Goal: Register for event/course

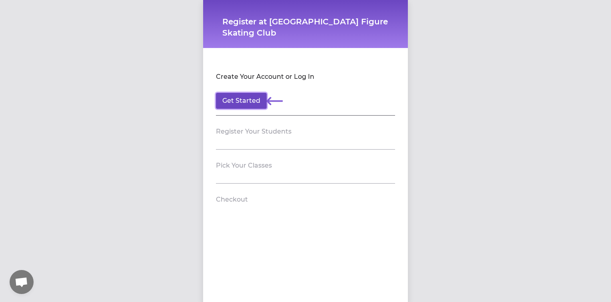
click at [246, 101] on button "Get Started" at bounding box center [241, 101] width 51 height 16
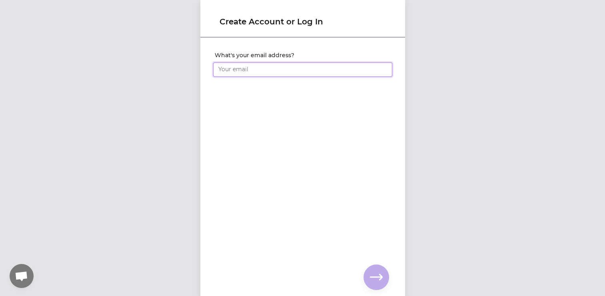
click at [299, 66] on input "What's your email address?" at bounding box center [302, 69] width 179 height 14
type input "[EMAIL_ADDRESS][DOMAIN_NAME]"
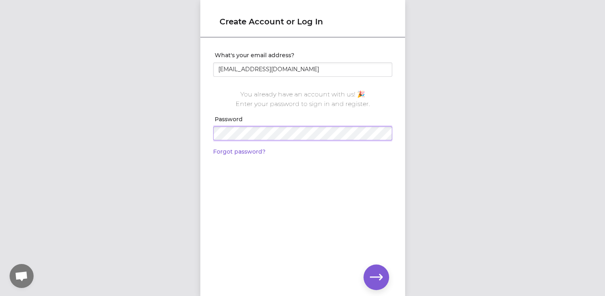
click input "submit" at bounding box center [0, 0] width 0 height 0
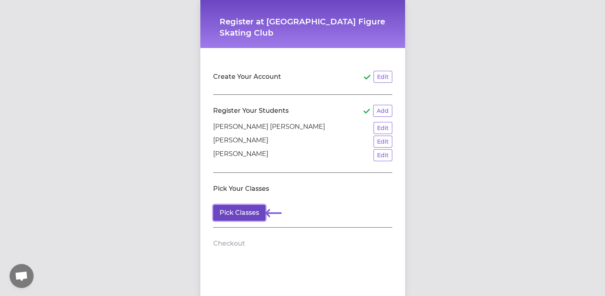
click at [239, 216] on button "Pick Classes" at bounding box center [239, 213] width 52 height 16
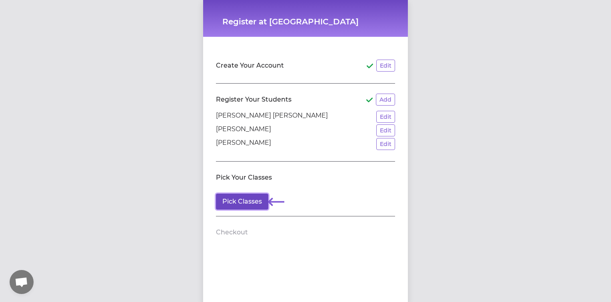
click at [249, 197] on button "Pick Classes" at bounding box center [242, 201] width 52 height 16
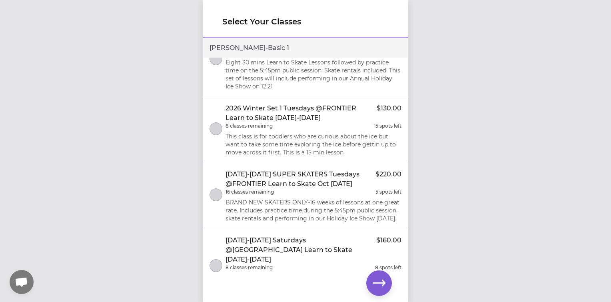
scroll to position [35, 0]
click at [217, 197] on button "select class" at bounding box center [215, 194] width 13 height 13
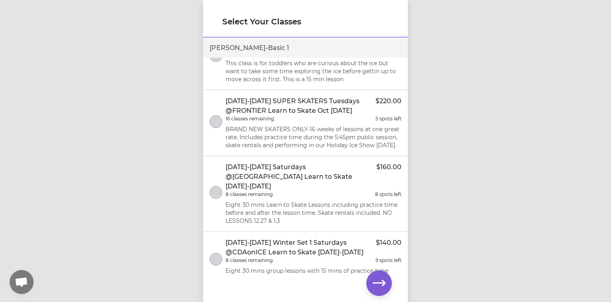
scroll to position [609, 0]
click at [217, 126] on button "select class" at bounding box center [215, 119] width 13 height 13
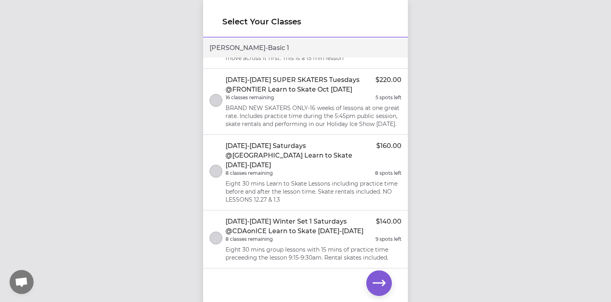
scroll to position [1135, 0]
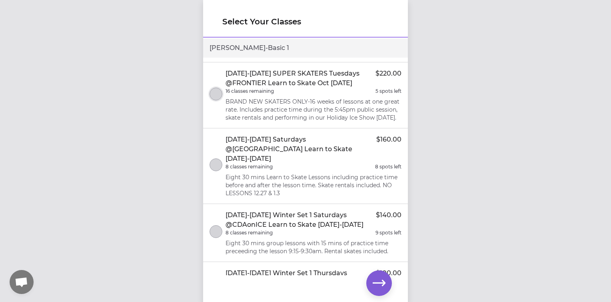
click at [219, 100] on button "select class" at bounding box center [215, 94] width 13 height 13
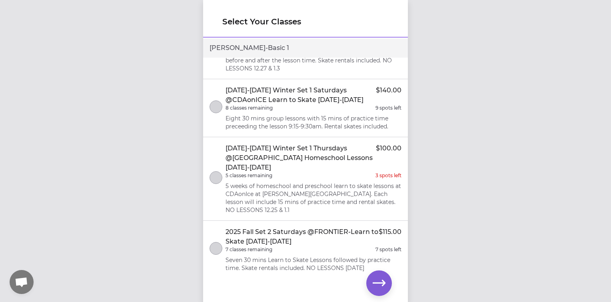
scroll to position [1292, 0]
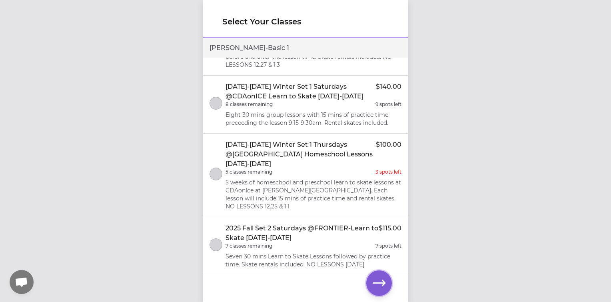
click at [378, 285] on icon "button" at bounding box center [378, 283] width 13 height 13
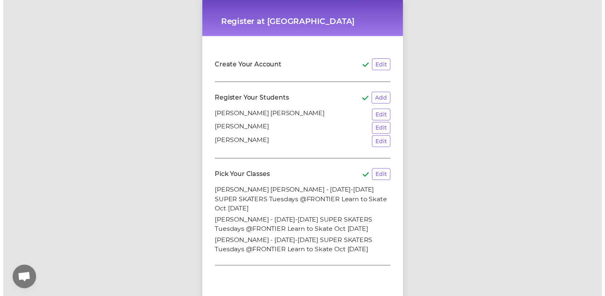
scroll to position [54, 0]
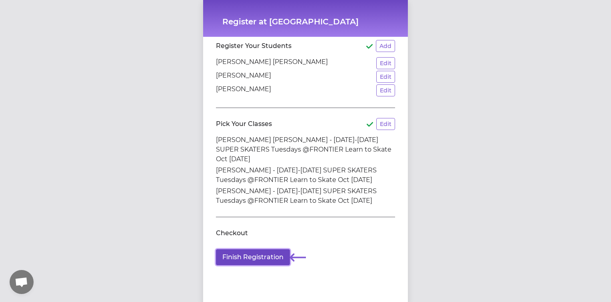
click at [255, 249] on button "Finish Registration" at bounding box center [253, 257] width 74 height 16
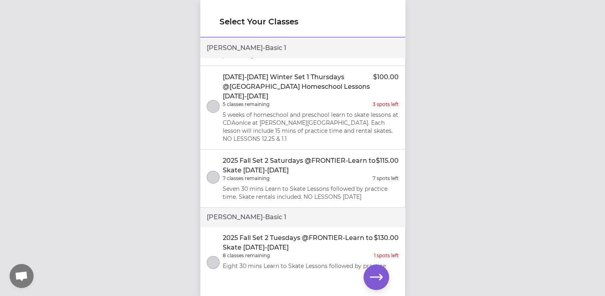
scroll to position [332, 0]
click at [210, 181] on button "select class" at bounding box center [213, 176] width 13 height 13
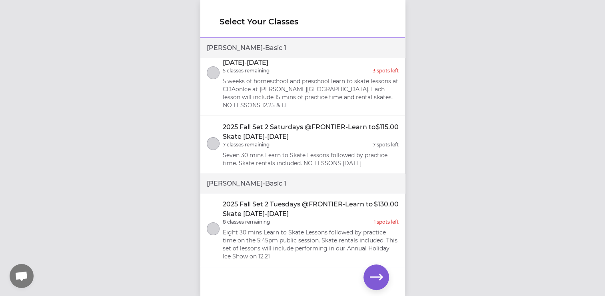
scroll to position [863, 0]
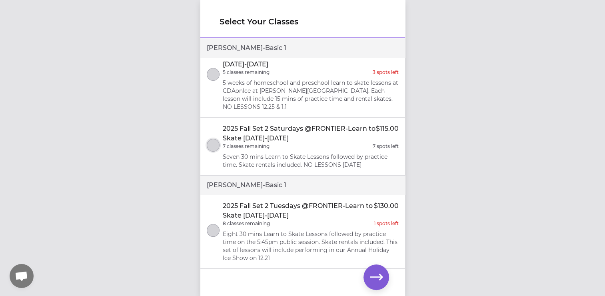
click at [214, 151] on button "select class" at bounding box center [213, 145] width 13 height 13
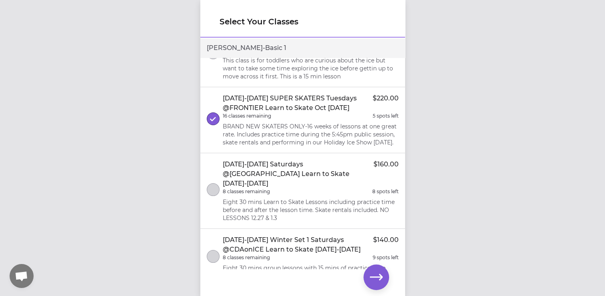
scroll to position [1109, 0]
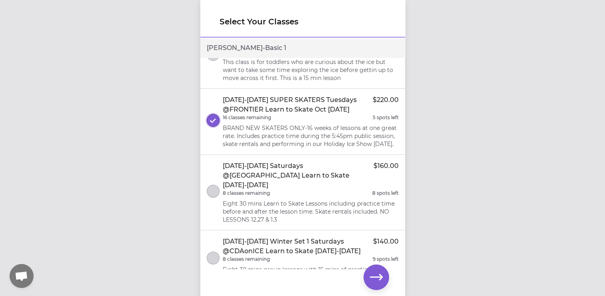
click at [211, 123] on icon "select class" at bounding box center [213, 120] width 6 height 5
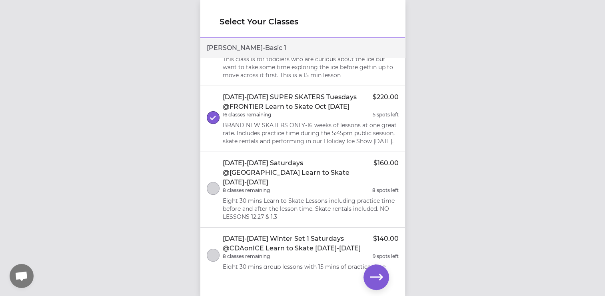
scroll to position [112, 0]
click at [211, 120] on icon "select class" at bounding box center [213, 117] width 6 height 5
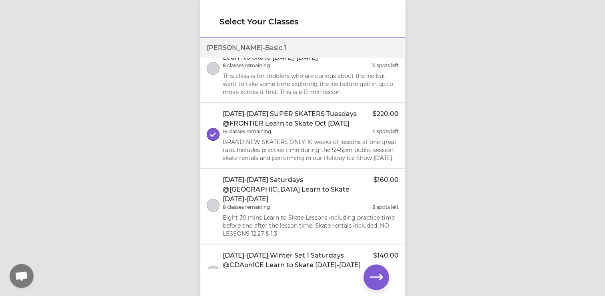
scroll to position [596, 0]
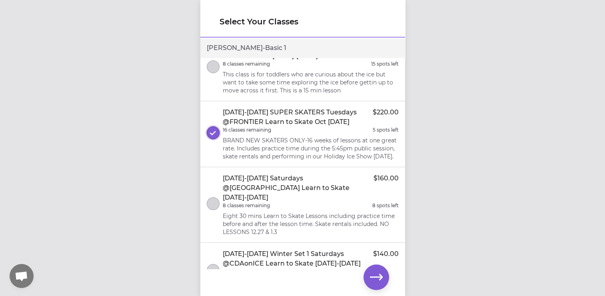
click at [213, 135] on icon "select class" at bounding box center [213, 132] width 6 height 5
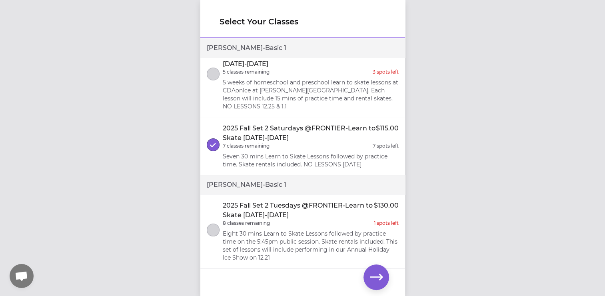
scroll to position [929, 0]
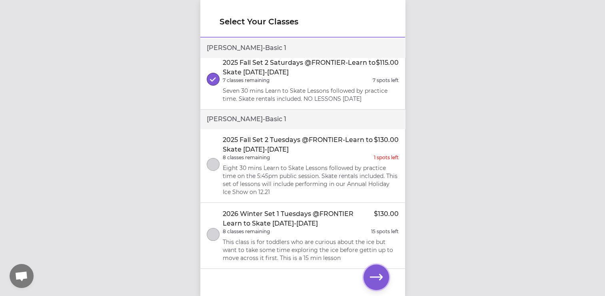
click at [373, 275] on icon "button" at bounding box center [376, 277] width 13 height 13
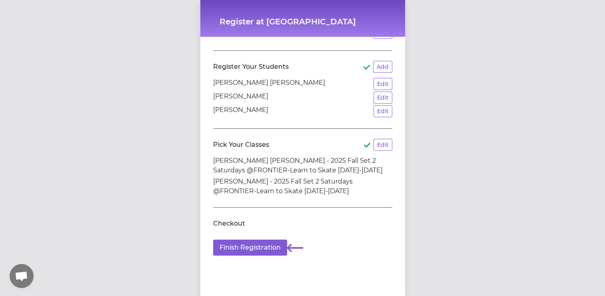
scroll to position [6, 0]
click at [261, 239] on button "Finish Registration" at bounding box center [250, 247] width 74 height 16
